Goal: Task Accomplishment & Management: Use online tool/utility

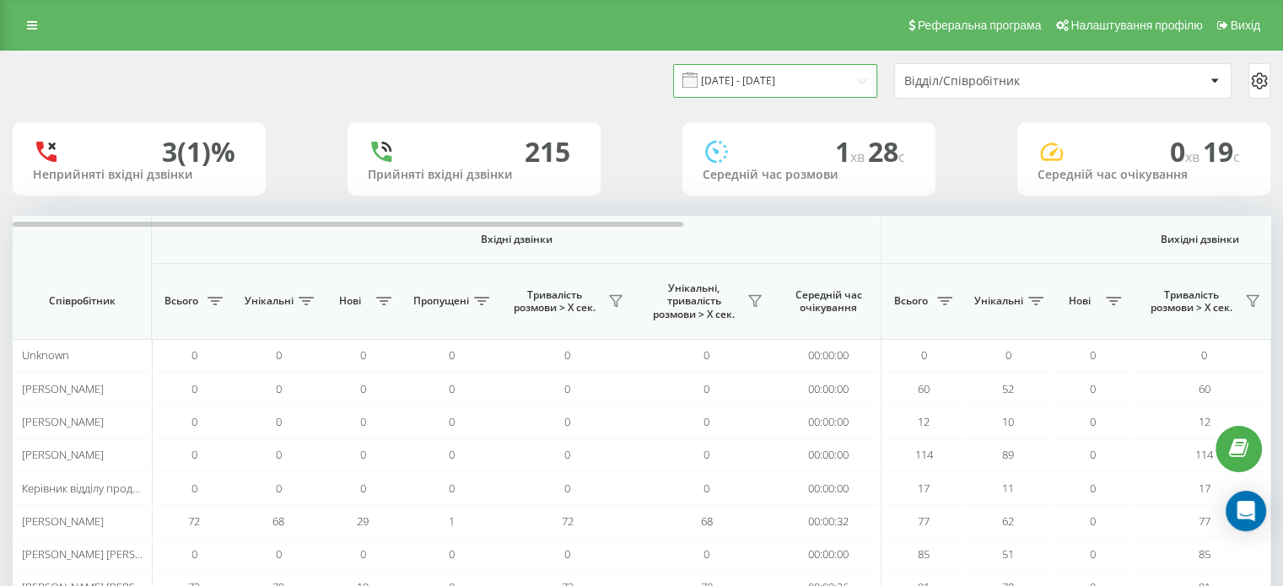
click at [771, 74] on input "19.08.2025 - 19.08.2025" at bounding box center [775, 80] width 204 height 33
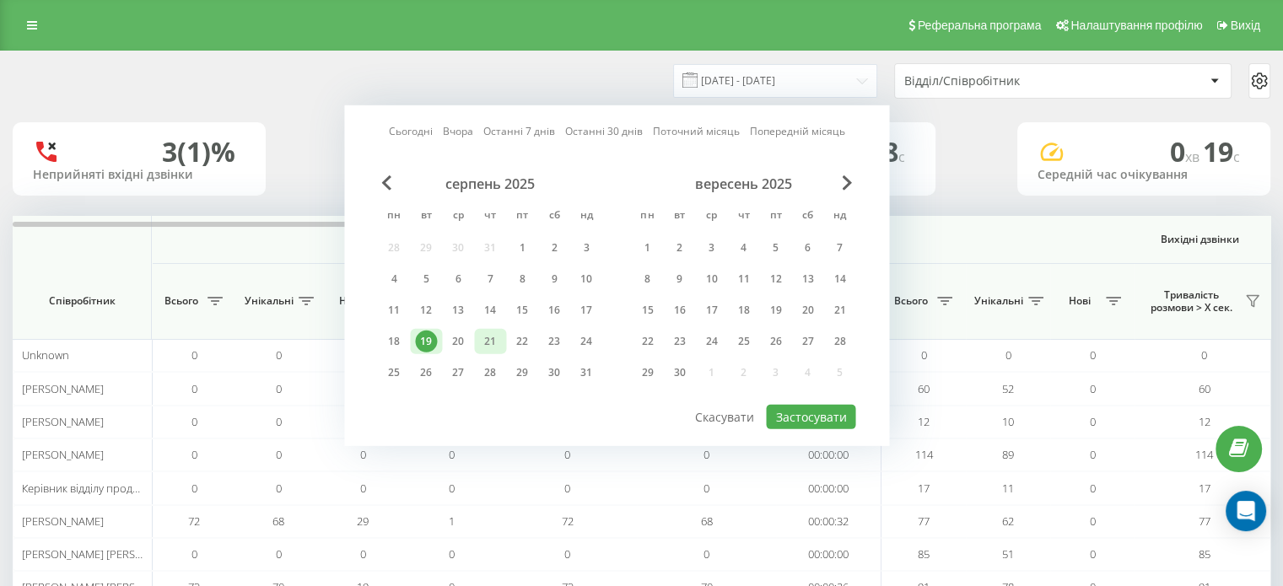
click at [484, 340] on div "21" at bounding box center [490, 342] width 22 height 22
click at [840, 409] on button "Застосувати" at bounding box center [810, 417] width 89 height 24
type input "[DATE] - [DATE]"
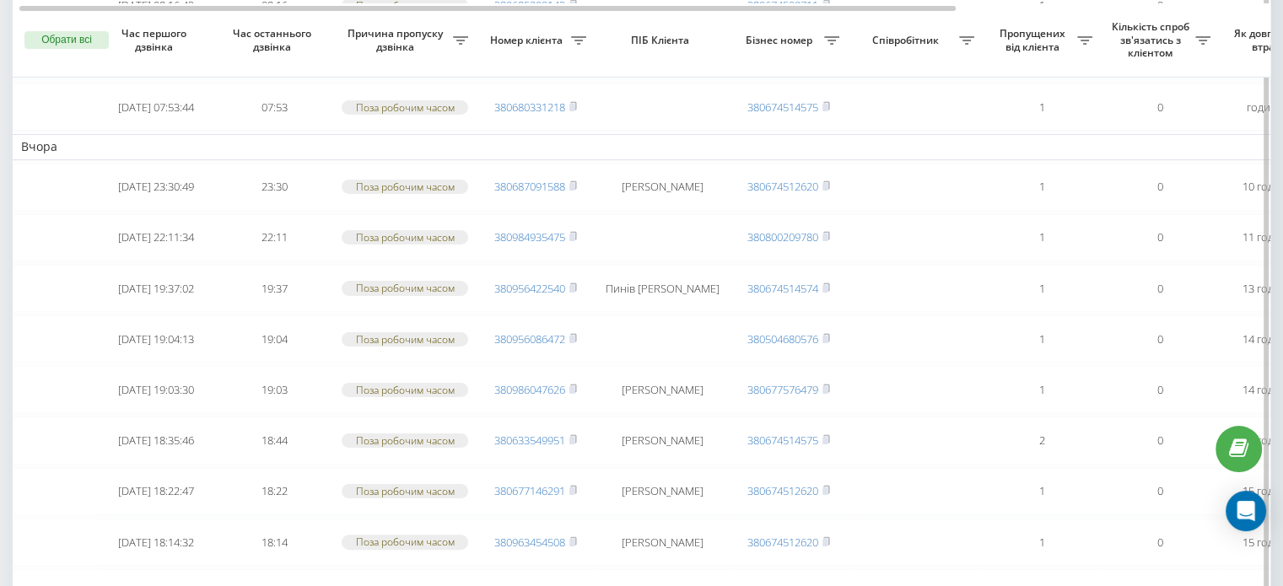
scroll to position [189, 0]
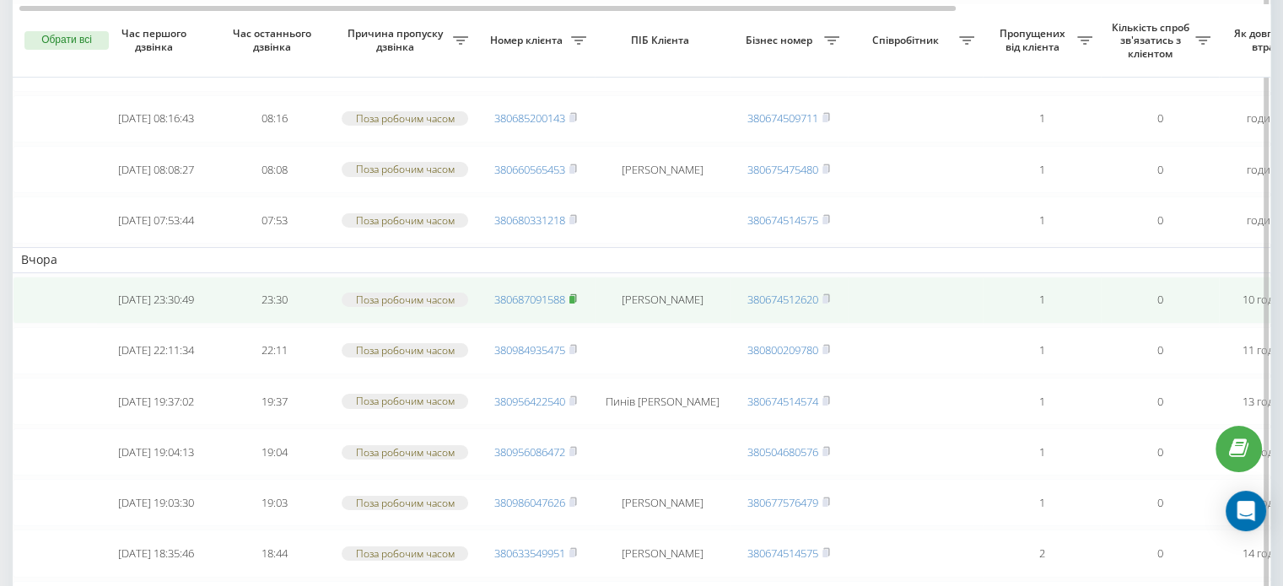
click at [575, 297] on rect at bounding box center [572, 300] width 5 height 8
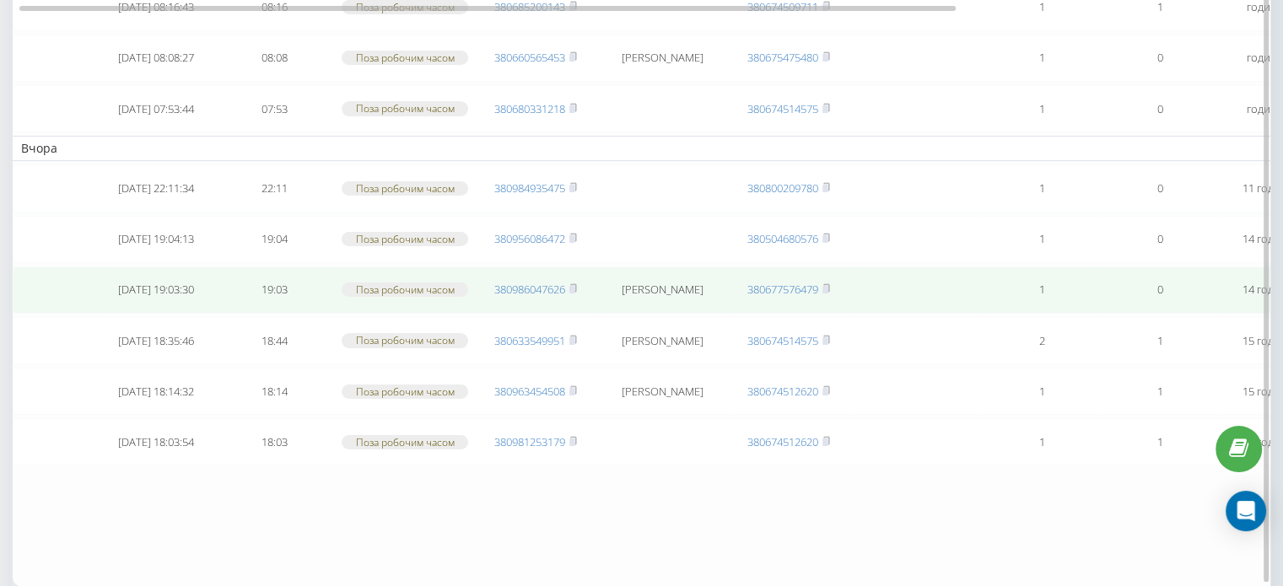
scroll to position [169, 0]
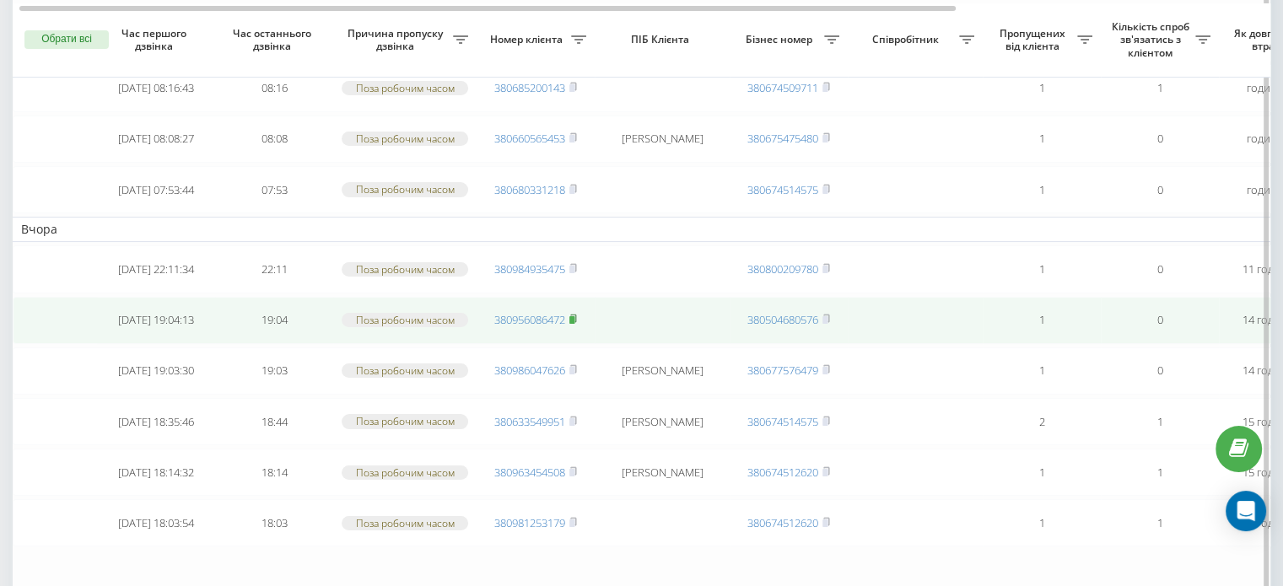
click at [575, 316] on rect at bounding box center [572, 320] width 5 height 8
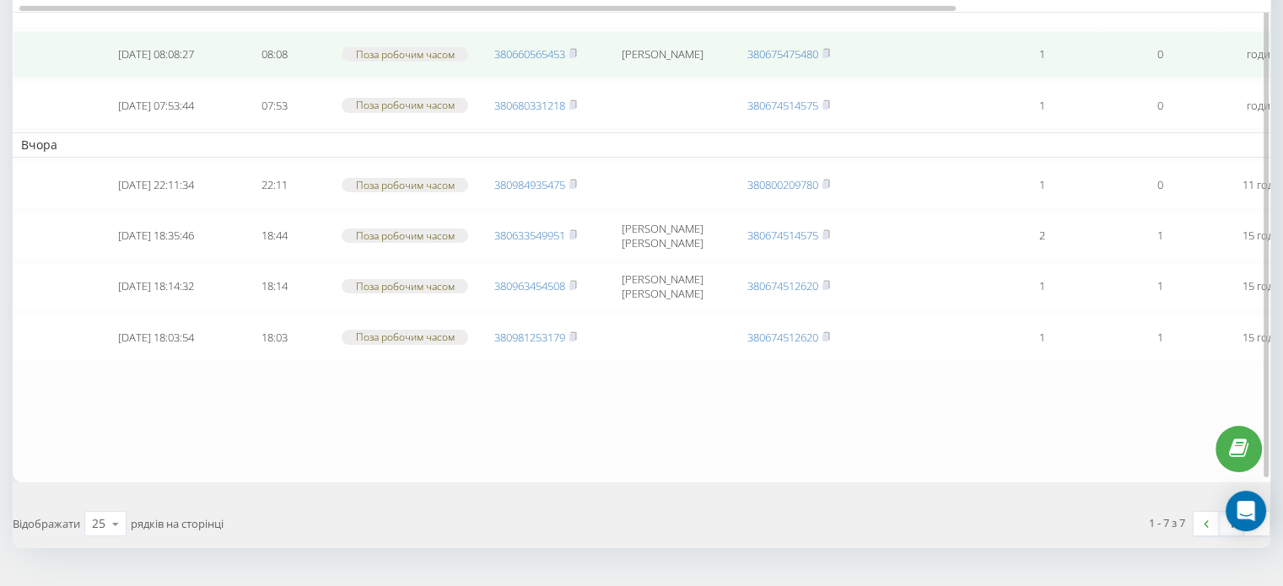
scroll to position [84, 0]
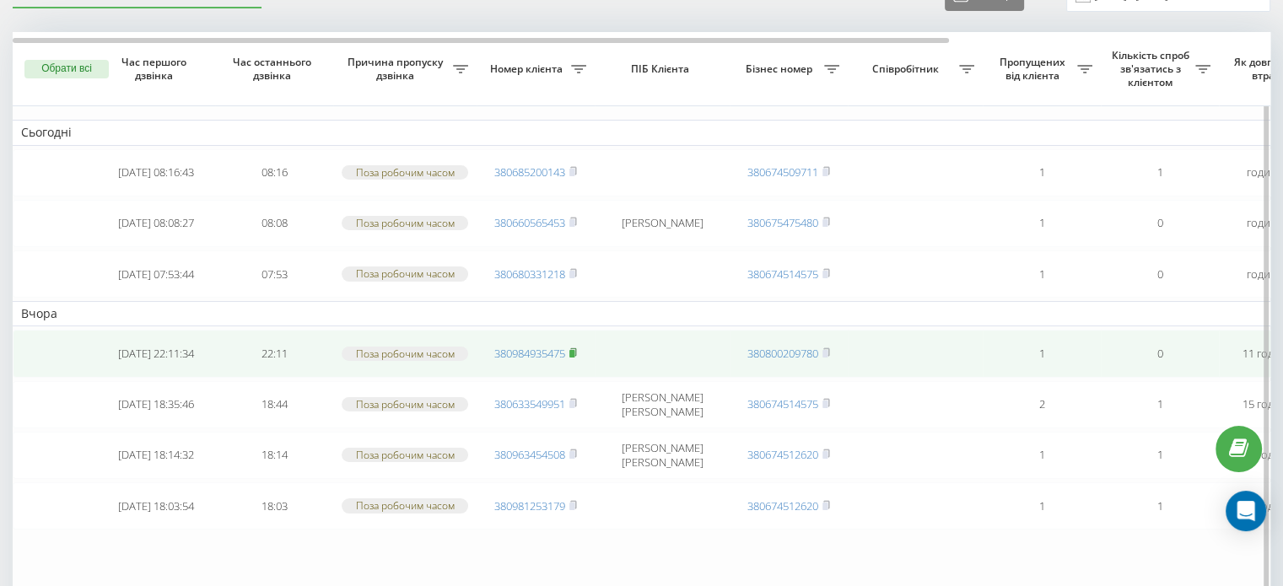
click at [575, 351] on rect at bounding box center [572, 354] width 5 height 8
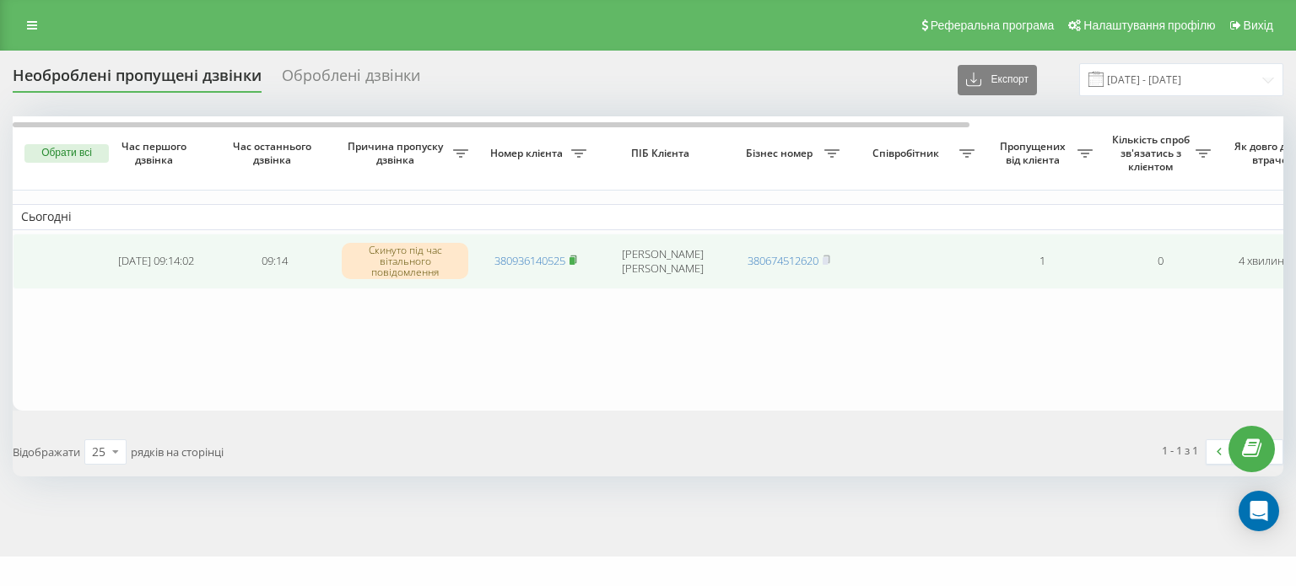
click at [573, 259] on rect at bounding box center [572, 261] width 5 height 8
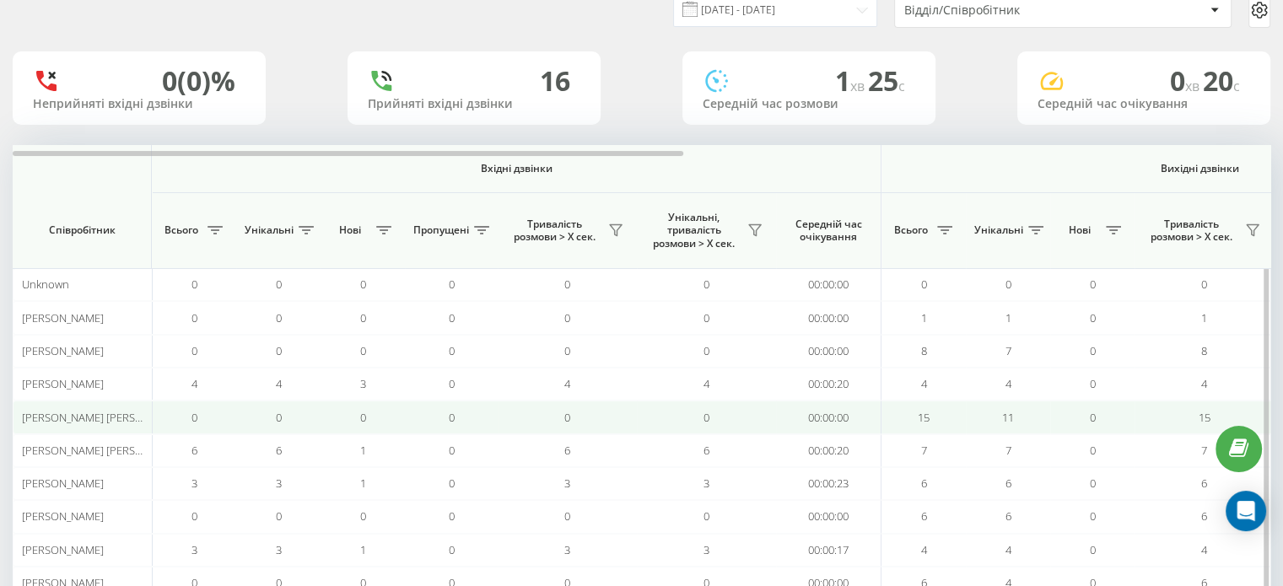
scroll to position [163, 0]
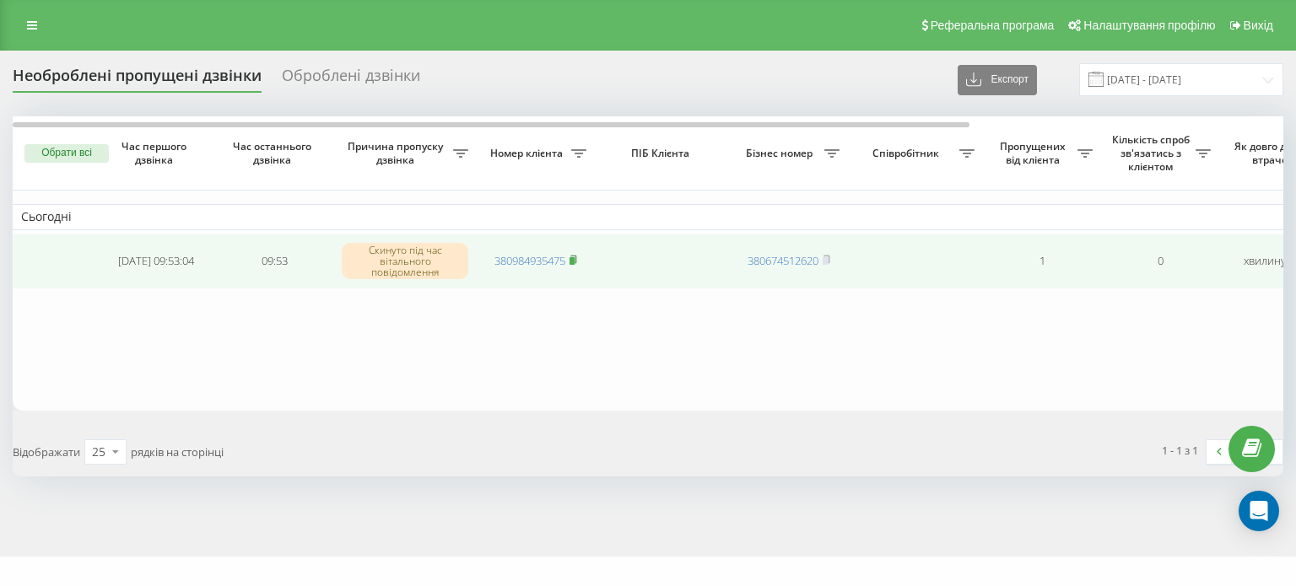
click at [575, 262] on rect at bounding box center [572, 261] width 5 height 8
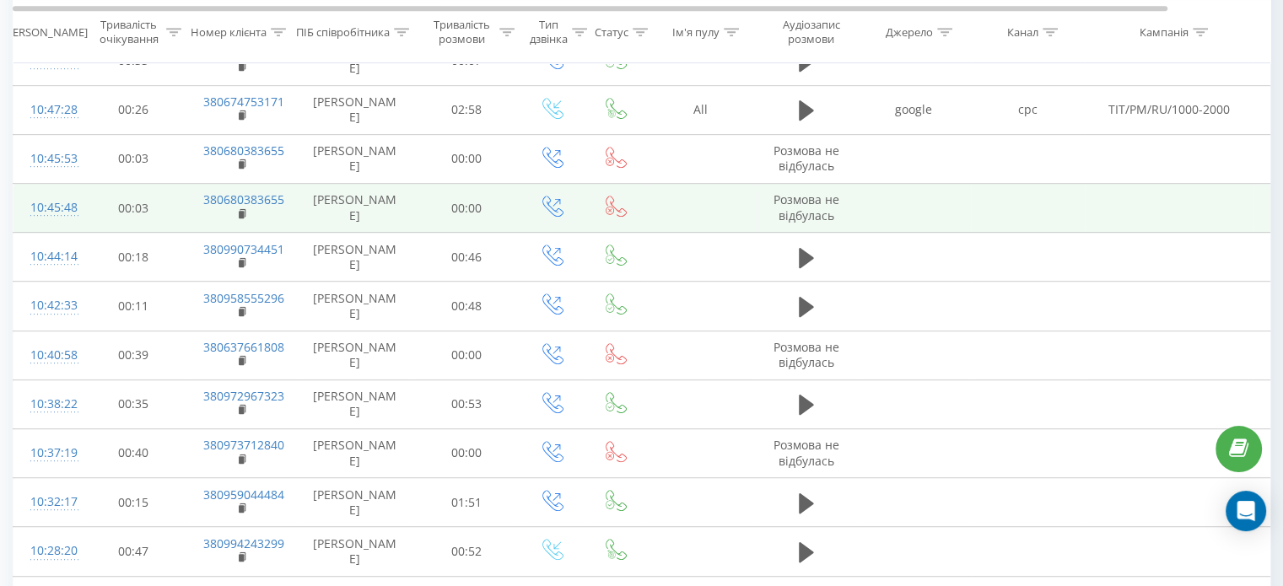
scroll to position [928, 0]
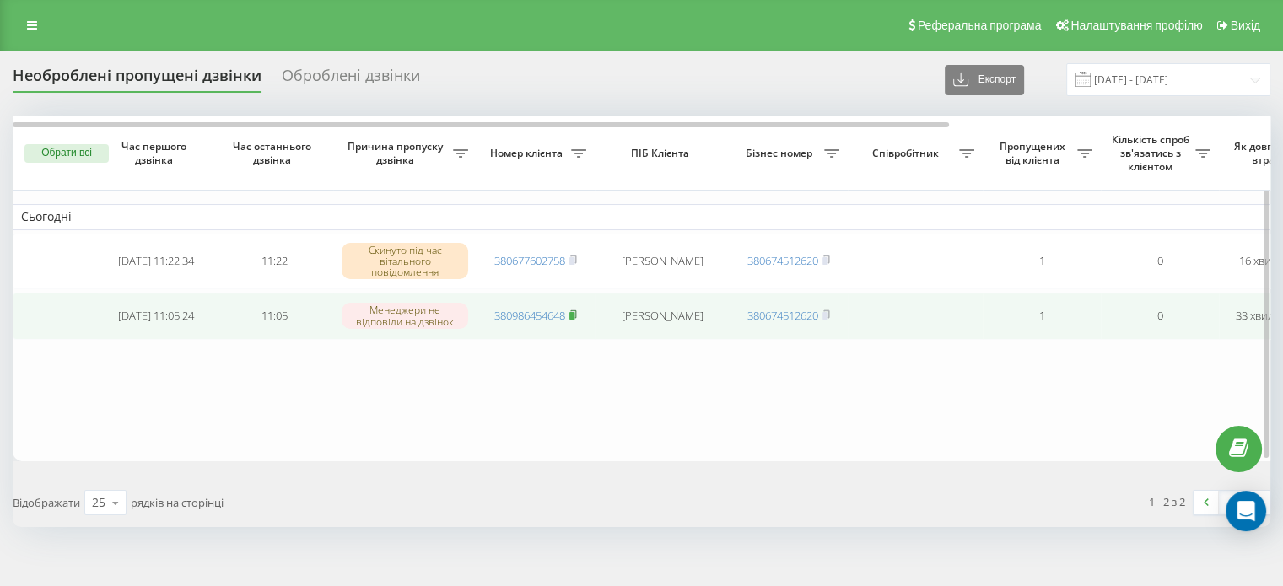
click at [573, 312] on rect at bounding box center [572, 316] width 5 height 8
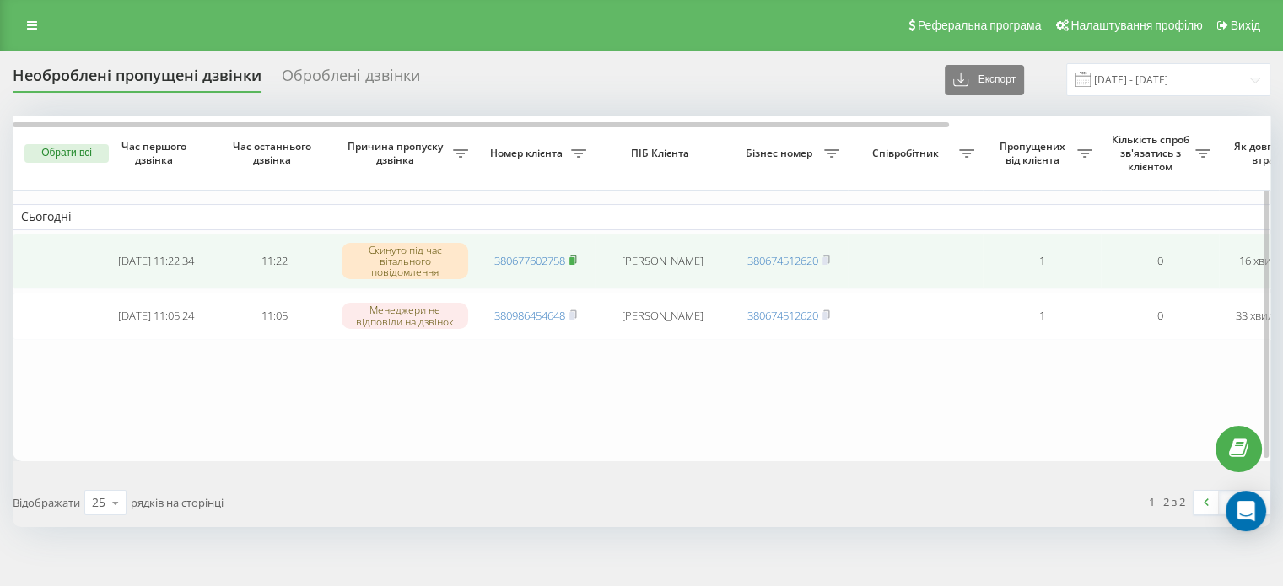
click at [575, 263] on span at bounding box center [574, 260] width 8 height 15
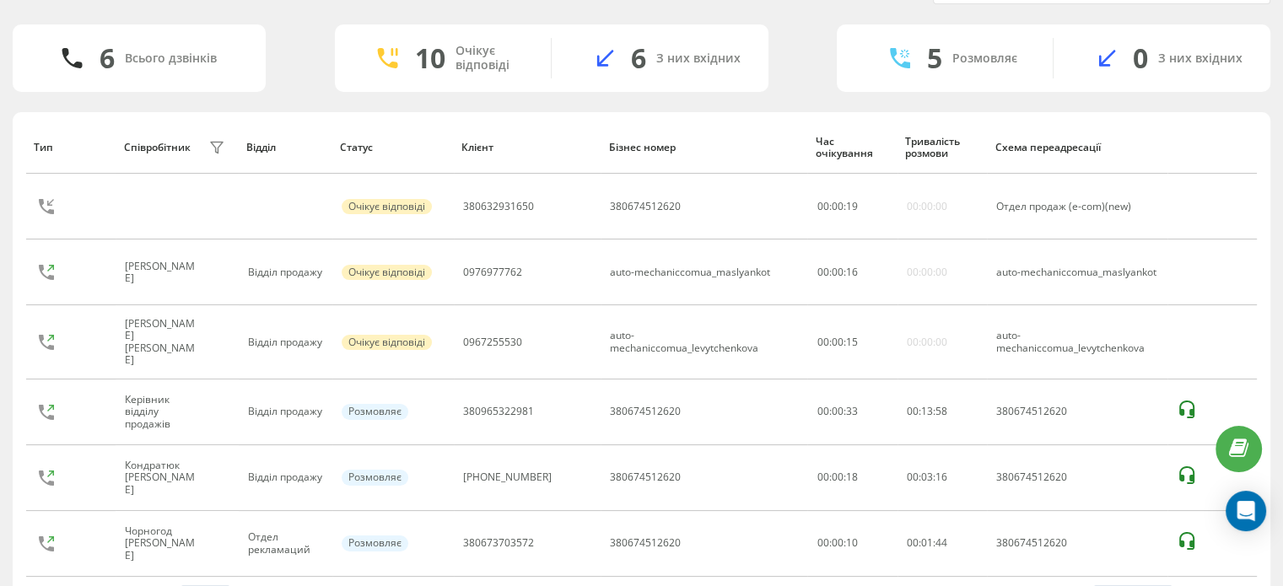
scroll to position [54, 0]
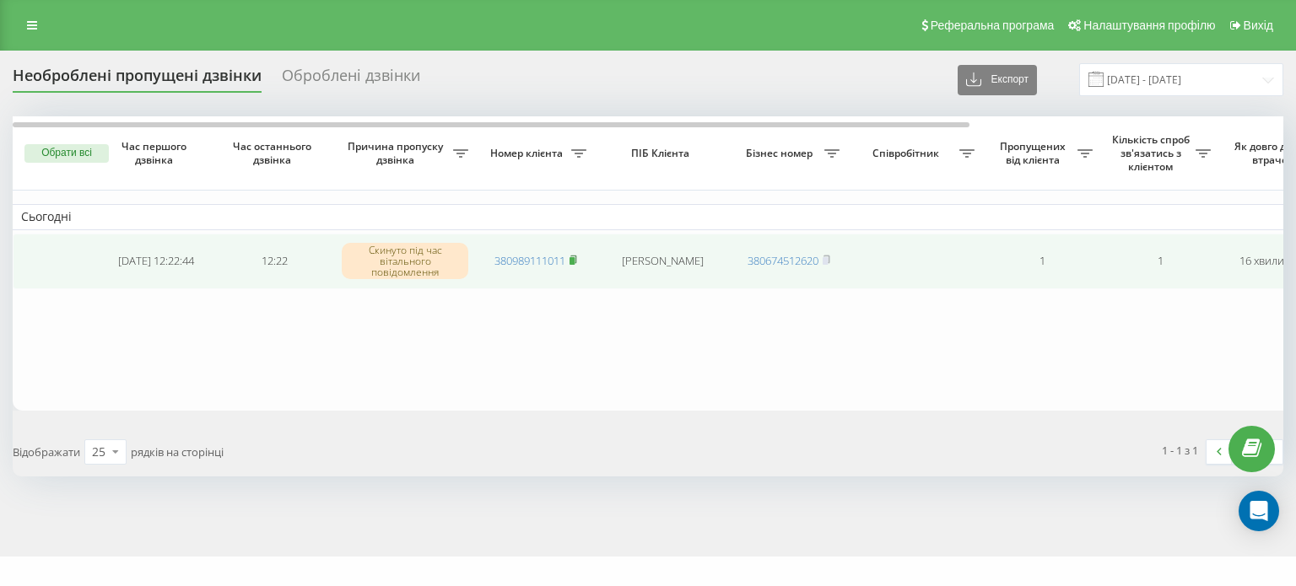
click at [574, 260] on rect at bounding box center [572, 261] width 5 height 8
click at [575, 259] on rect at bounding box center [572, 261] width 5 height 8
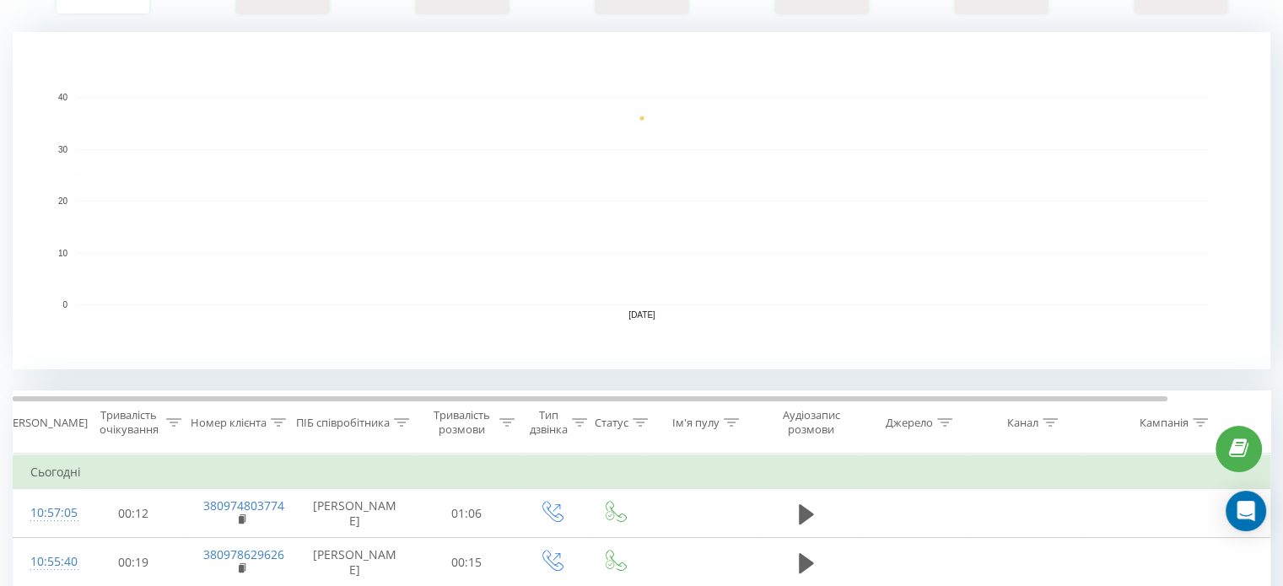
scroll to position [311, 0]
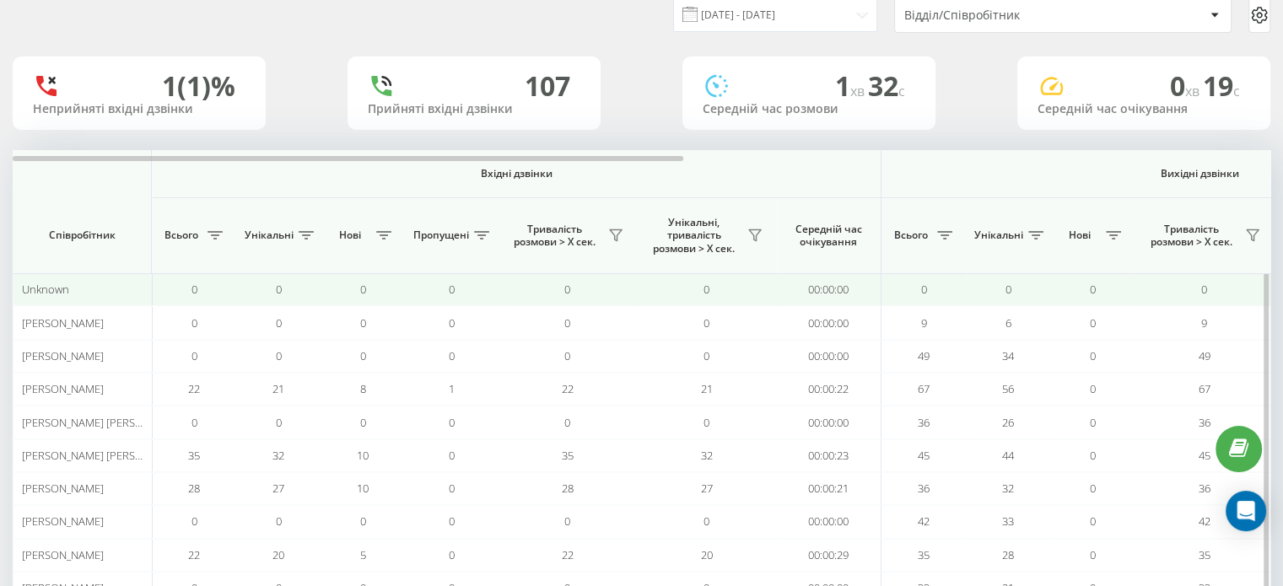
scroll to position [163, 0]
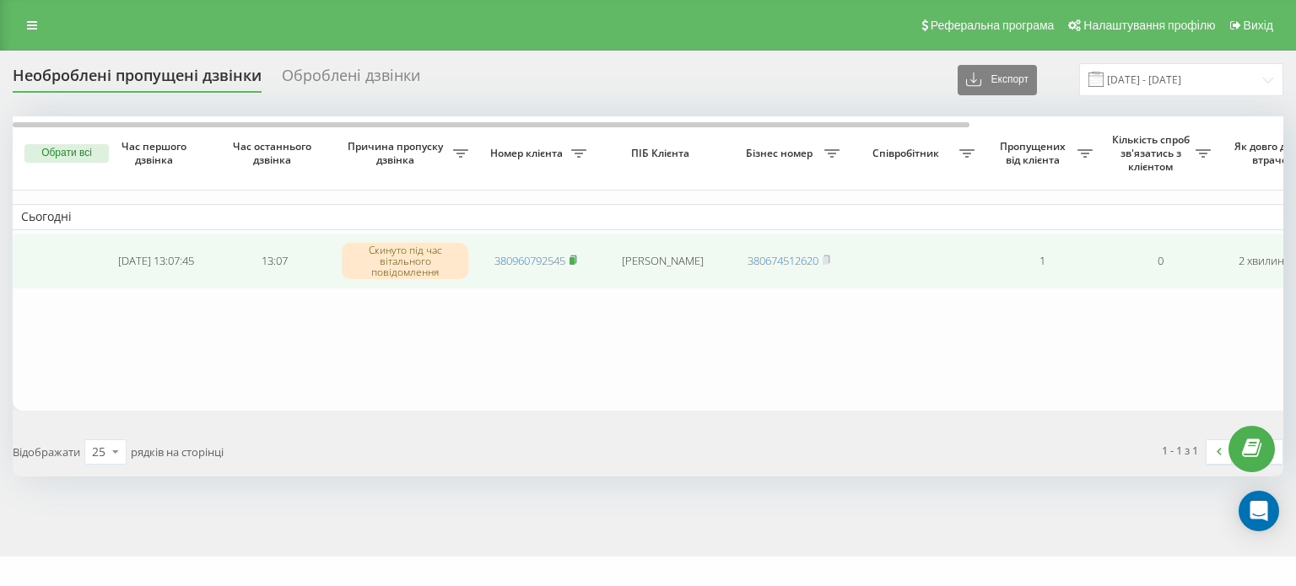
click at [575, 262] on rect at bounding box center [572, 261] width 5 height 8
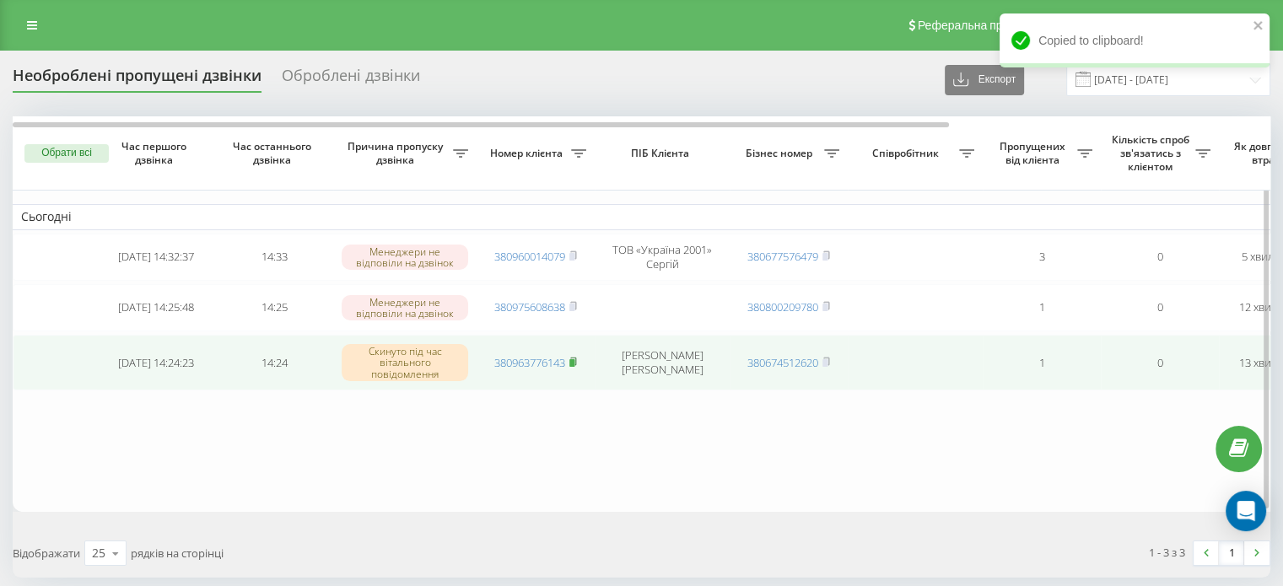
click at [575, 357] on icon at bounding box center [574, 362] width 8 height 10
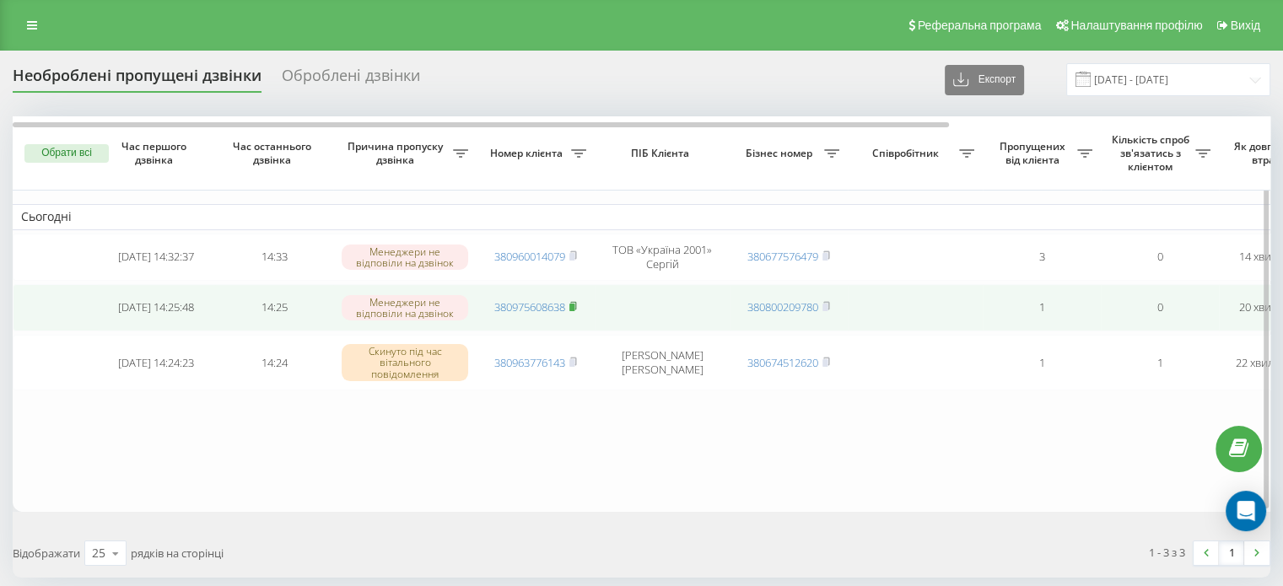
click at [575, 305] on rect at bounding box center [572, 308] width 5 height 8
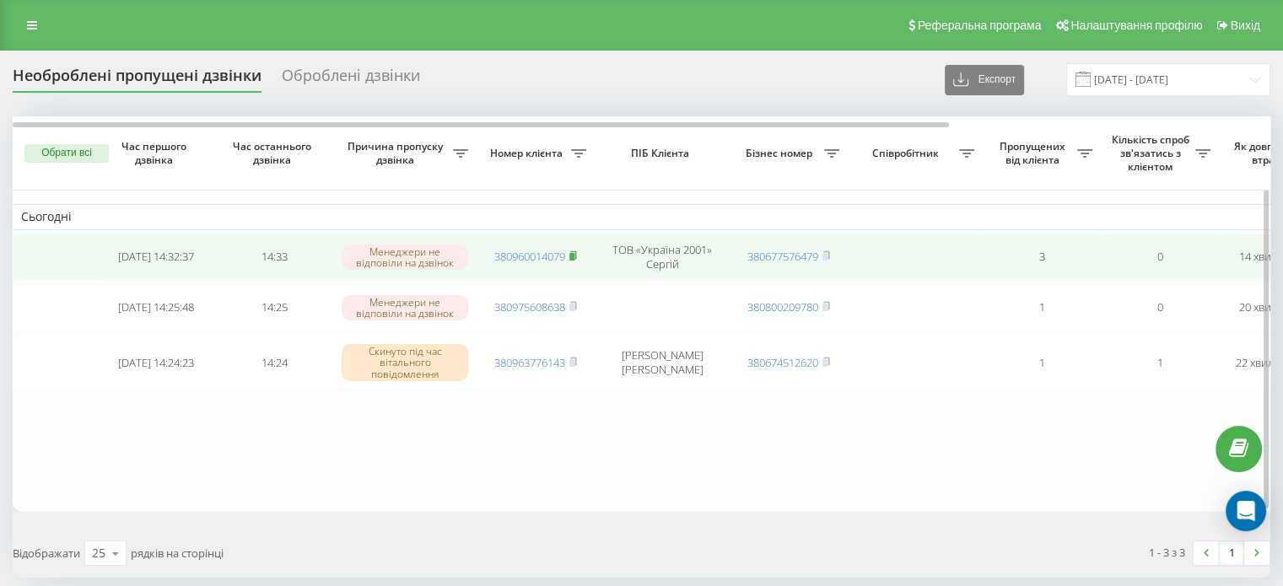
click at [574, 256] on rect at bounding box center [572, 257] width 5 height 8
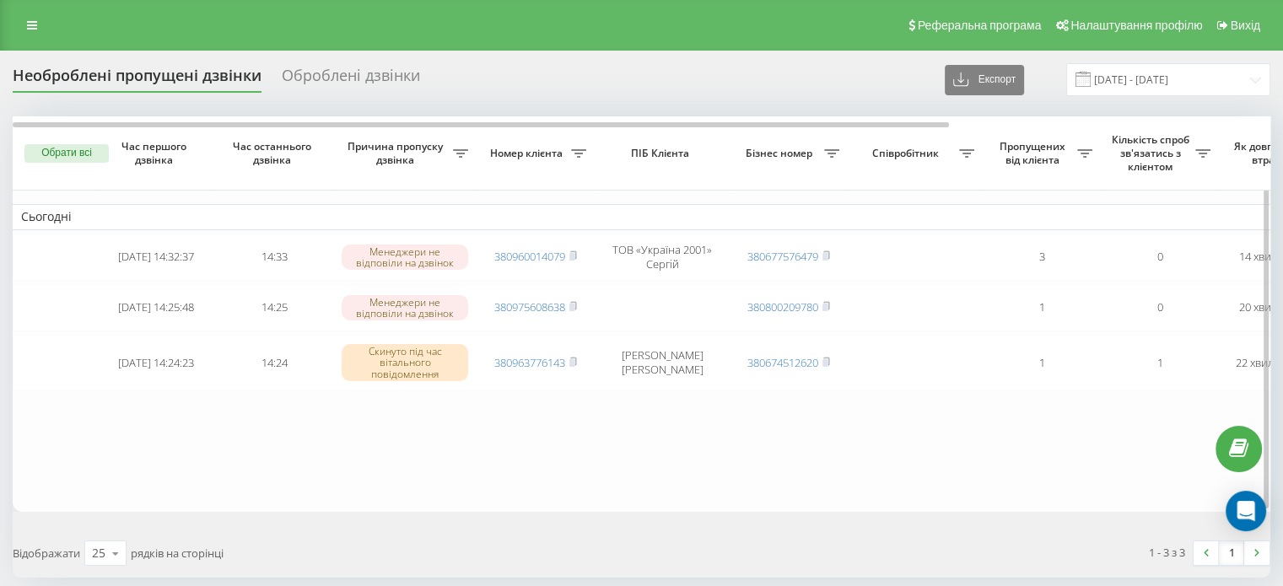
click at [65, 159] on button "Обрати всі" at bounding box center [66, 153] width 84 height 19
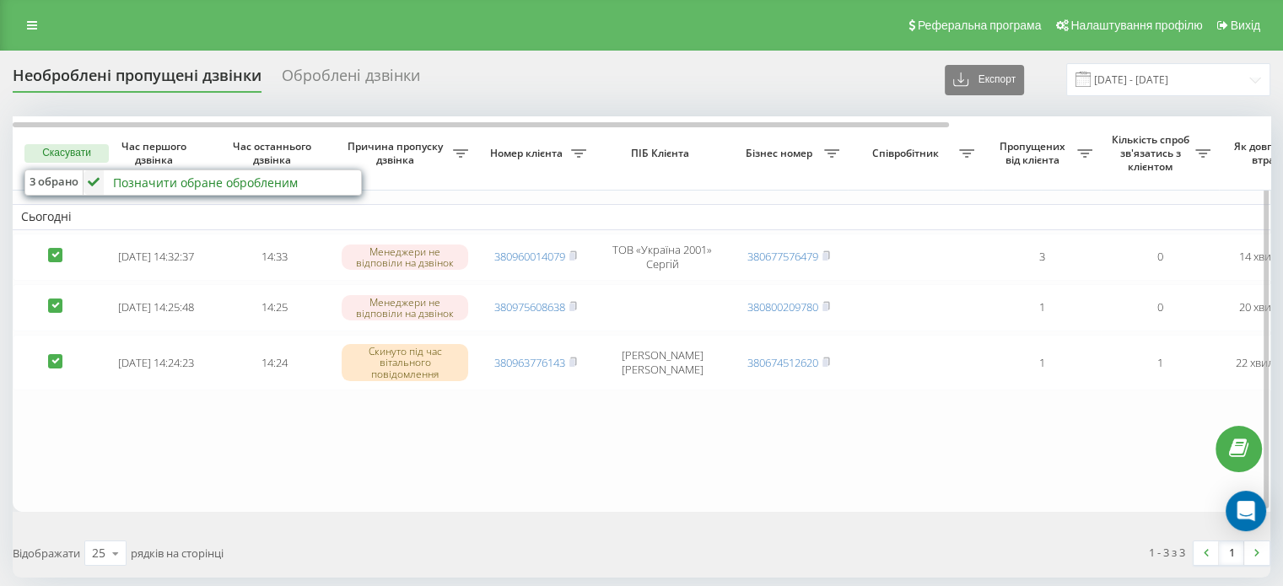
click at [127, 188] on div "Позначити обране обробленим" at bounding box center [205, 183] width 185 height 16
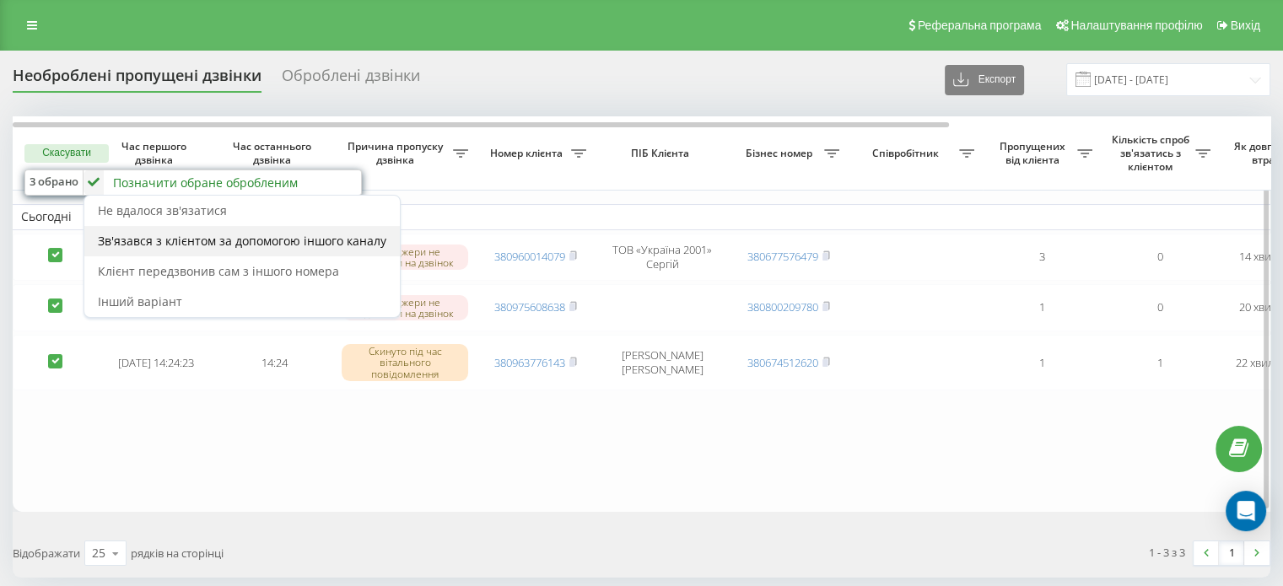
click at [138, 235] on span "Зв'язався з клієнтом за допомогою іншого каналу" at bounding box center [242, 241] width 289 height 16
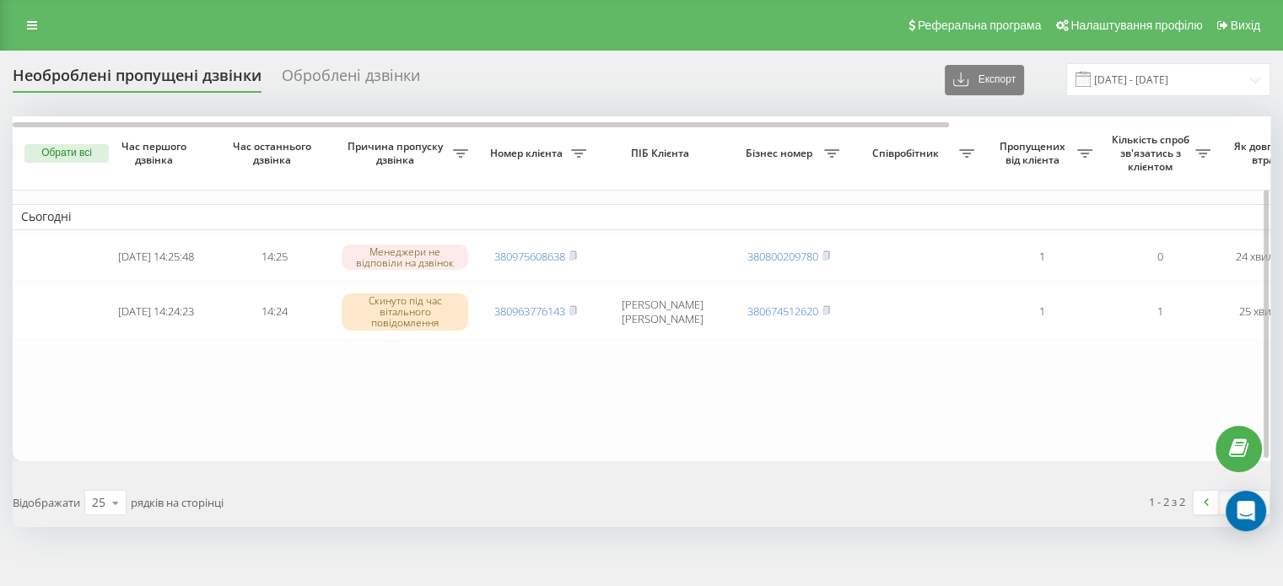
click at [74, 149] on button "Обрати всі" at bounding box center [66, 153] width 84 height 19
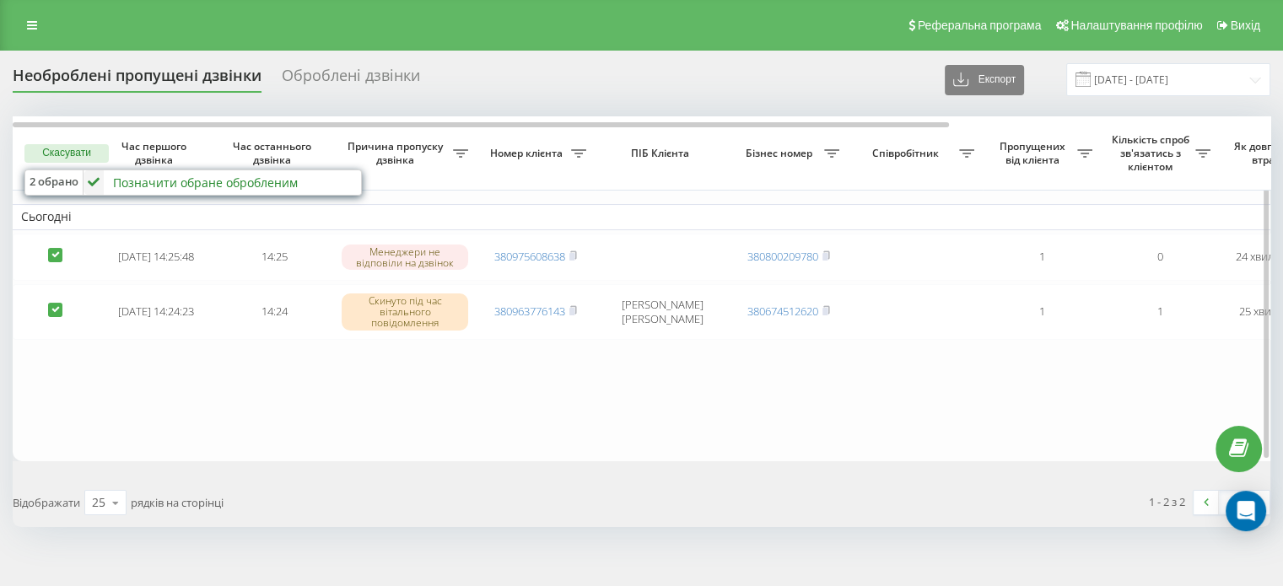
click at [134, 183] on div "Позначити обране обробленим" at bounding box center [205, 183] width 185 height 16
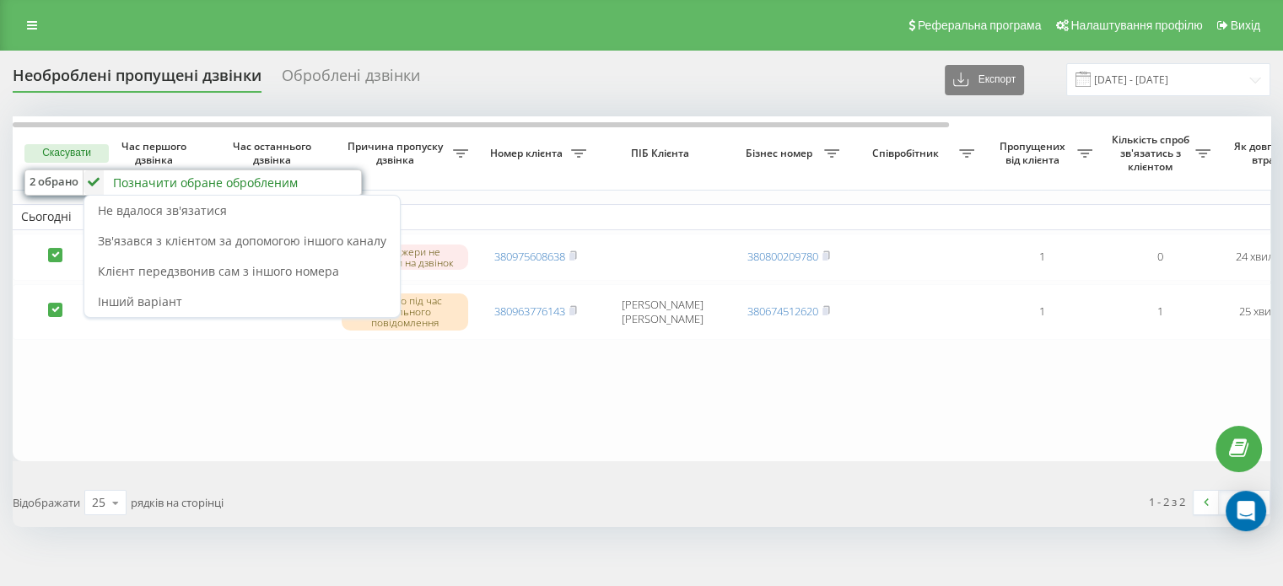
click at [149, 238] on span "Зв'язався з клієнтом за допомогою іншого каналу" at bounding box center [242, 241] width 289 height 16
